Goal: Find specific page/section: Find specific page/section

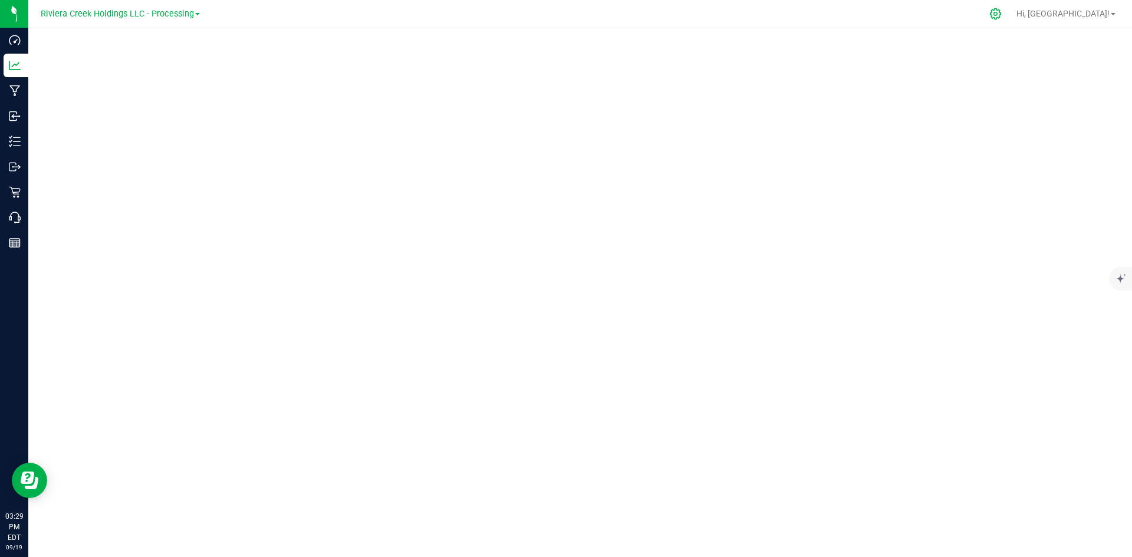
click at [1001, 11] on icon at bounding box center [995, 13] width 11 height 11
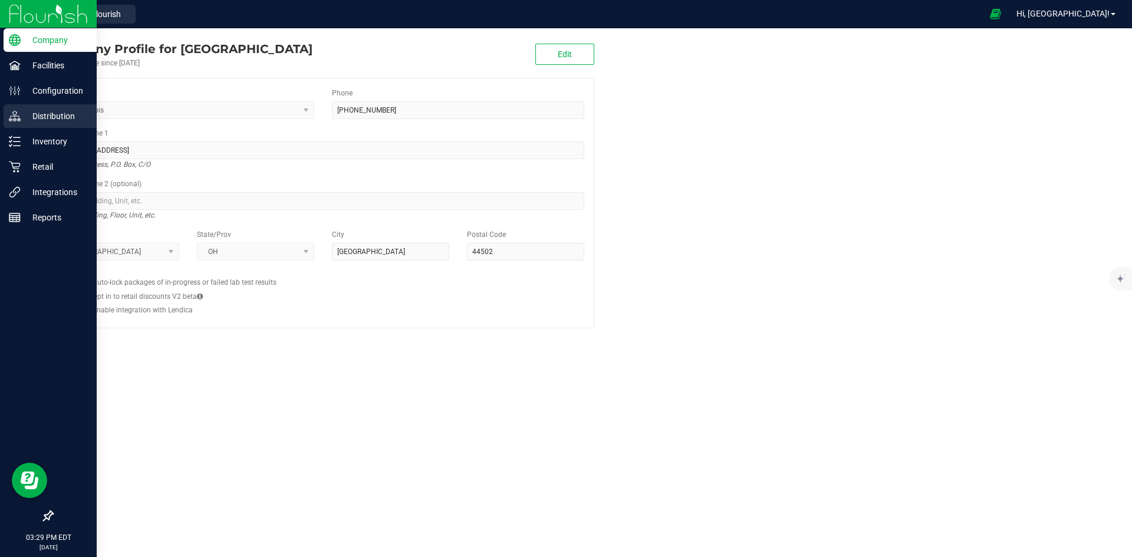
click at [59, 116] on p "Distribution" at bounding box center [56, 116] width 71 height 14
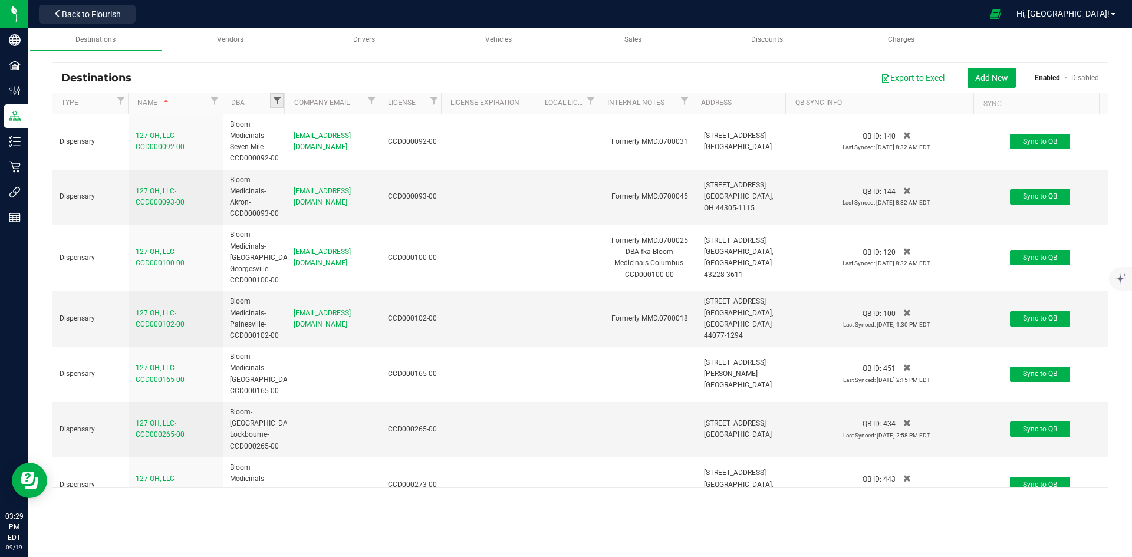
click at [278, 98] on span "Filter" at bounding box center [276, 100] width 9 height 9
type input "198"
drag, startPoint x: 367, startPoint y: 72, endPoint x: 371, endPoint y: 29, distance: 42.6
click at [367, 72] on div "Export to Excel Add New Enabled Disabled" at bounding box center [619, 78] width 958 height 20
